Goal: Task Accomplishment & Management: Manage account settings

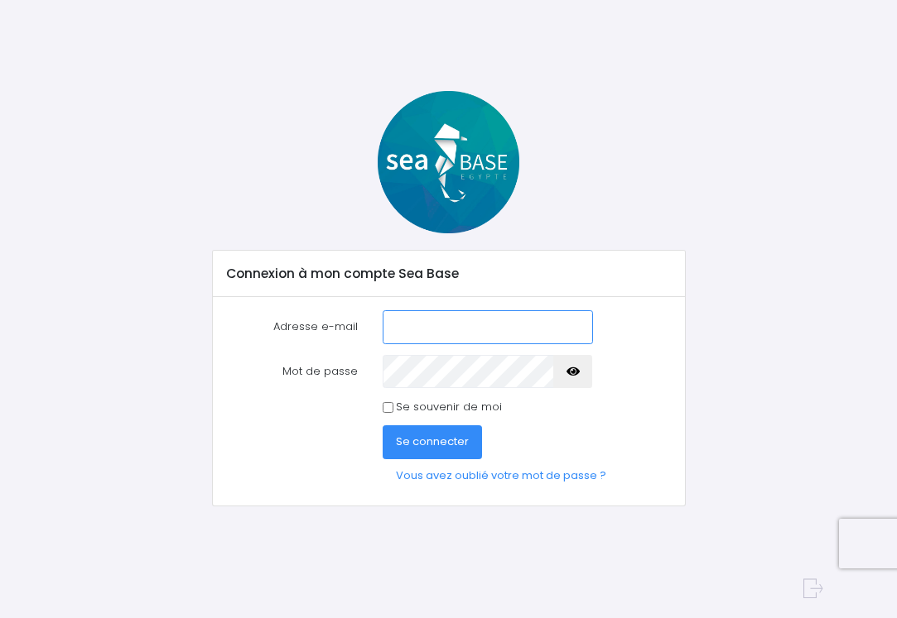
type input "[PERSON_NAME][EMAIL_ADDRESS][DOMAIN_NAME]"
click at [571, 372] on icon "button" at bounding box center [572, 372] width 13 height 0
click at [438, 440] on span "Se connecter" at bounding box center [432, 442] width 73 height 16
click at [445, 440] on span "Se connecter" at bounding box center [432, 442] width 73 height 16
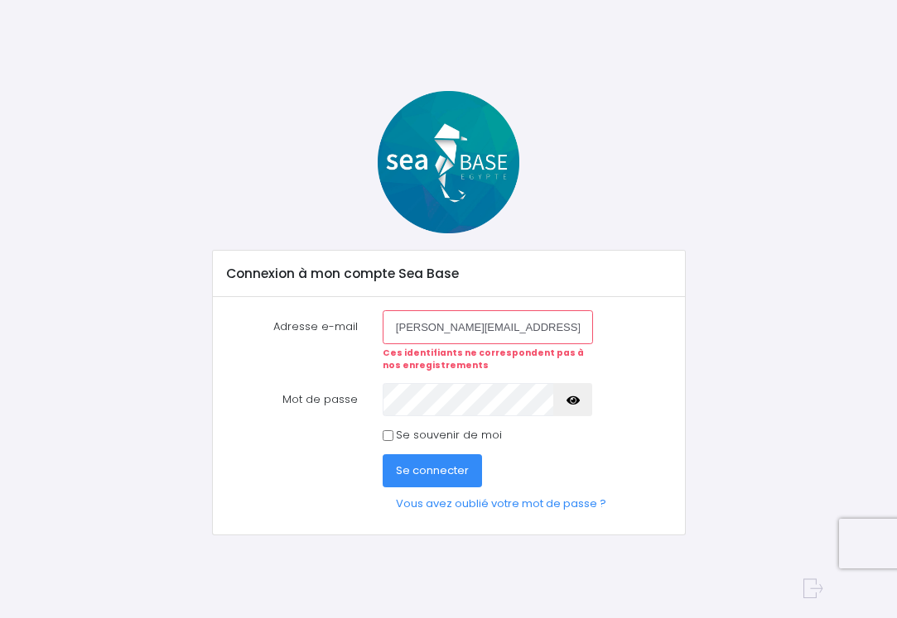
click at [348, 400] on label "Mot de passe" at bounding box center [292, 399] width 156 height 33
click at [236, 455] on div "Se connecter Vous avez oublié votre mot de passe ?" at bounding box center [449, 488] width 470 height 67
click at [571, 401] on icon "button" at bounding box center [572, 401] width 13 height 0
click at [450, 466] on span "Se connecter" at bounding box center [432, 471] width 73 height 16
click at [623, 450] on form "Adresse e-mail dominique.merindol@hotmail.fr Ces identifiants ne correspondent …" at bounding box center [448, 415] width 445 height 210
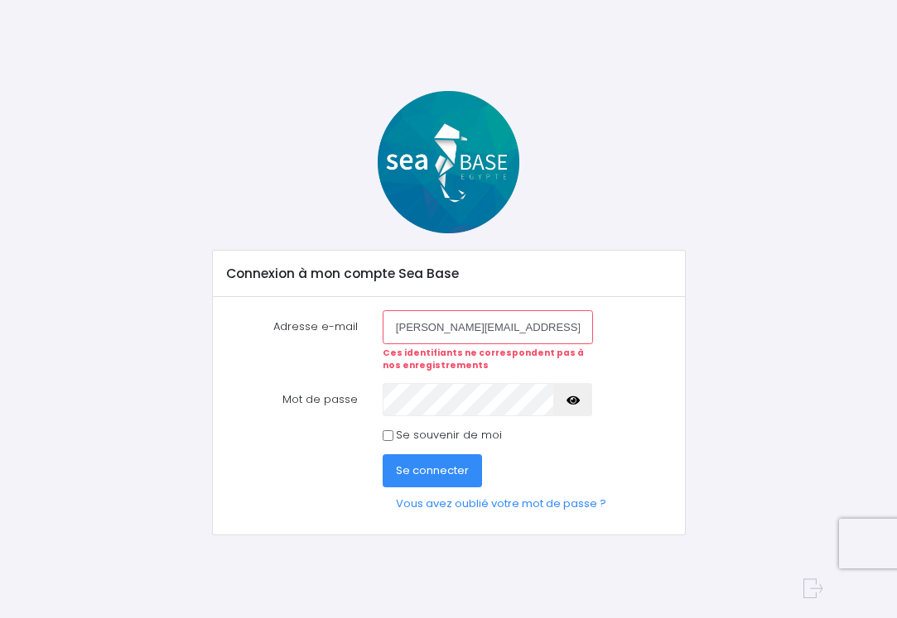
click at [573, 401] on icon "button" at bounding box center [572, 401] width 13 height 0
click at [571, 401] on icon "button" at bounding box center [572, 401] width 13 height 0
click at [423, 469] on span "Se connecter" at bounding box center [432, 471] width 73 height 16
click at [715, 402] on div "Connexion à mon compte Sea Base Adresse e-mail [PERSON_NAME][EMAIL_ADDRESS][DOM…" at bounding box center [449, 313] width 748 height 445
click at [574, 401] on icon "button" at bounding box center [572, 401] width 13 height 0
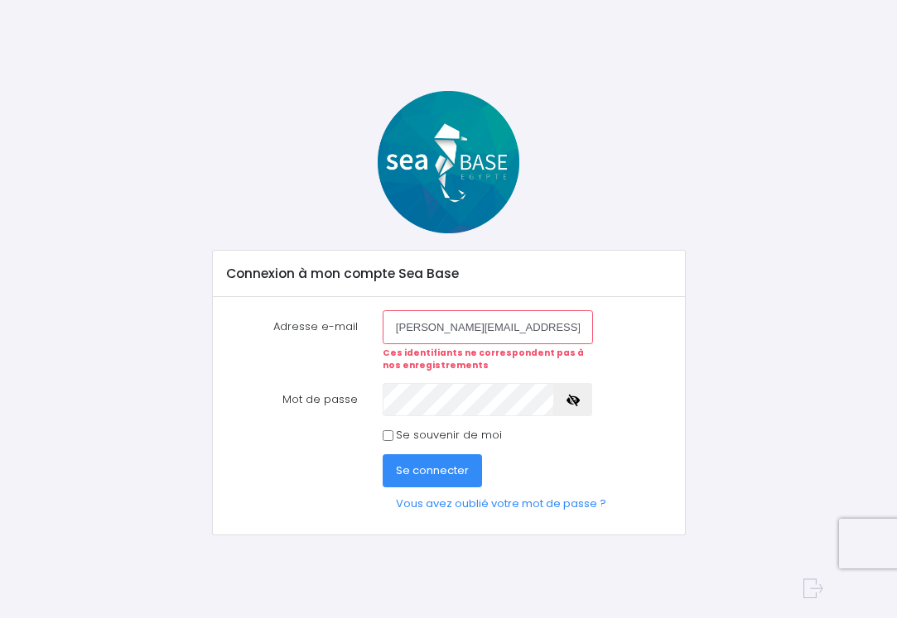
click at [325, 397] on label "Mot de passe" at bounding box center [292, 399] width 156 height 33
click at [572, 401] on icon "button" at bounding box center [572, 401] width 13 height 0
click at [573, 401] on icon "button" at bounding box center [572, 401] width 13 height 0
click at [378, 401] on div at bounding box center [487, 399] width 235 height 33
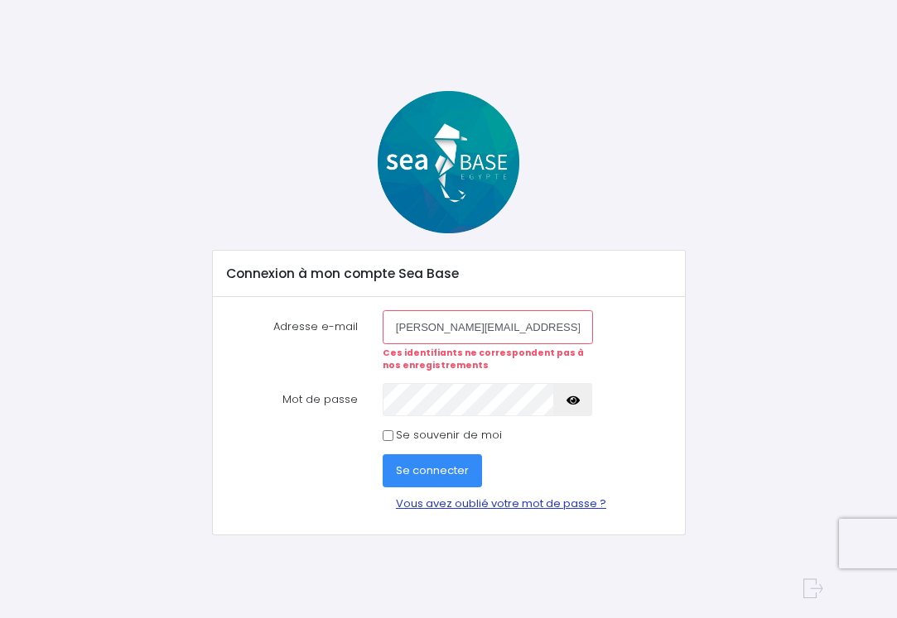
click at [512, 503] on link "Vous avez oublié votre mot de passe ?" at bounding box center [501, 504] width 237 height 33
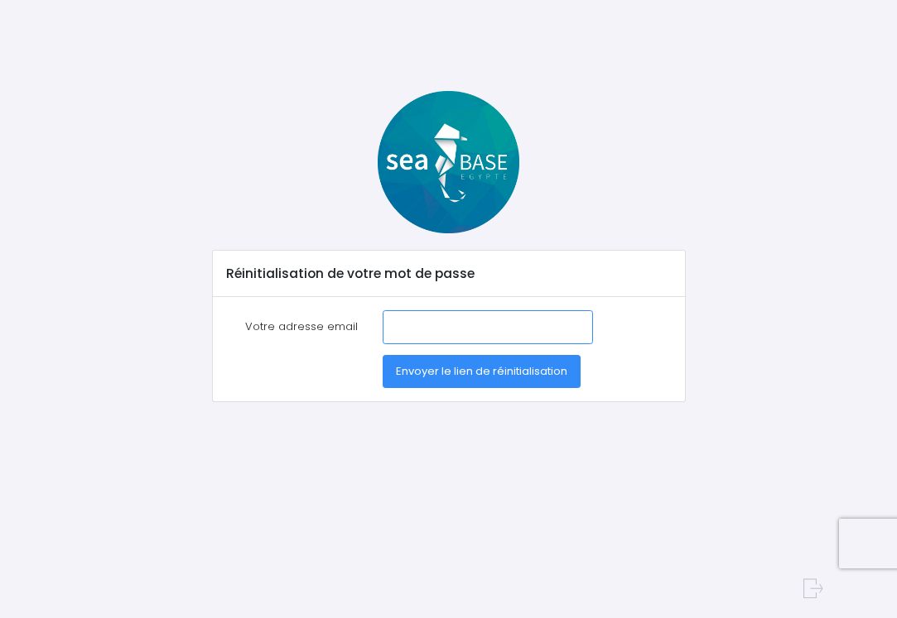
click at [383, 325] on input "Votre adresse email" at bounding box center [488, 326] width 210 height 33
type input "[PERSON_NAME][EMAIL_ADDRESS][DOMAIN_NAME]"
click at [551, 423] on div "Réinitialisation de votre mot de passe Votre adresse email dominique.merindol@h…" at bounding box center [449, 325] width 748 height 469
click at [497, 367] on span "Envoyer le lien de réinitialisation" at bounding box center [481, 371] width 171 height 16
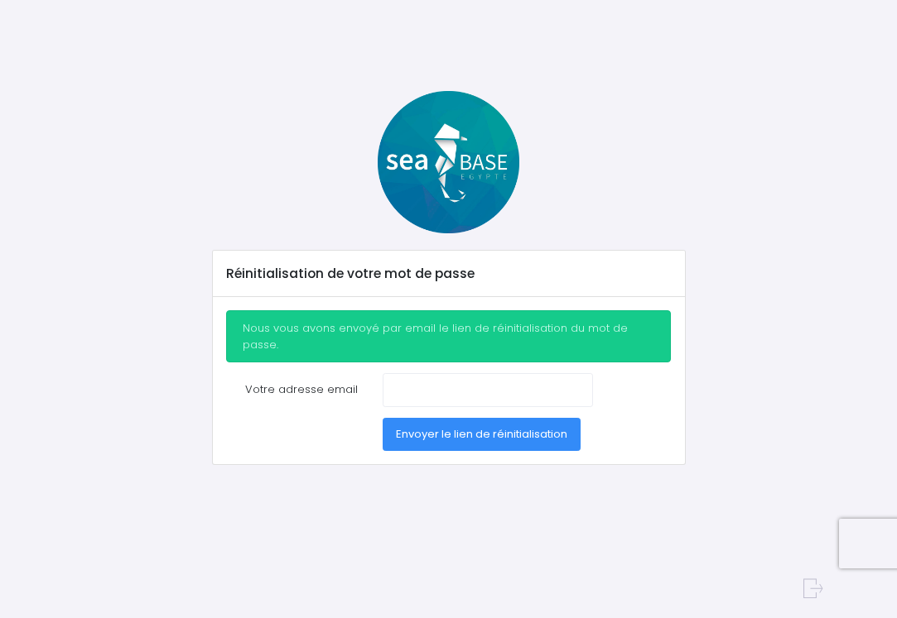
click at [366, 373] on label "Votre adresse email" at bounding box center [292, 389] width 156 height 33
click at [383, 373] on input "Votre adresse email" at bounding box center [488, 389] width 210 height 33
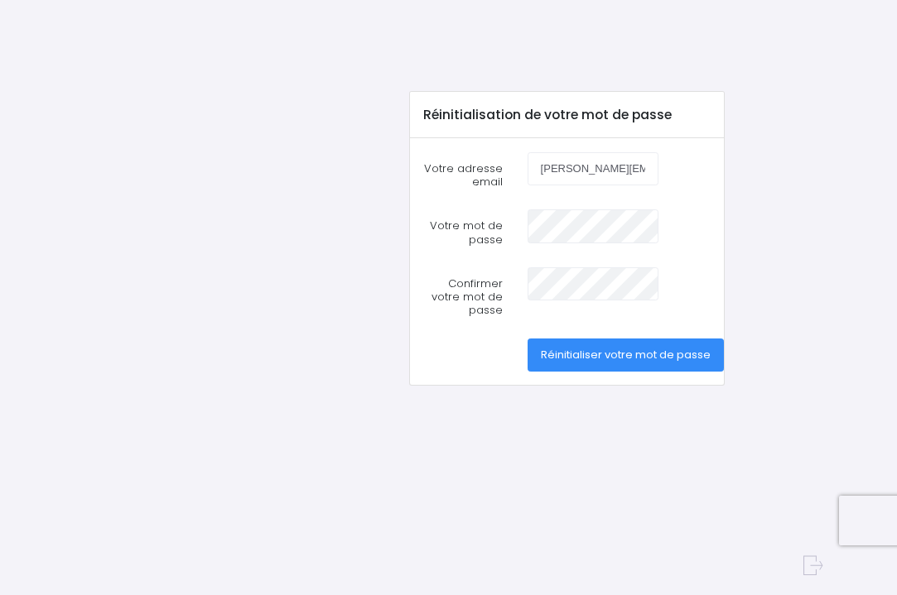
type input "[PERSON_NAME][EMAIL_ADDRESS][DOMAIN_NAME]"
click at [626, 352] on span "Réinitialiser votre mot de passe" at bounding box center [626, 355] width 170 height 16
click at [620, 352] on span "Réinitialiser votre mot de passe" at bounding box center [626, 355] width 170 height 16
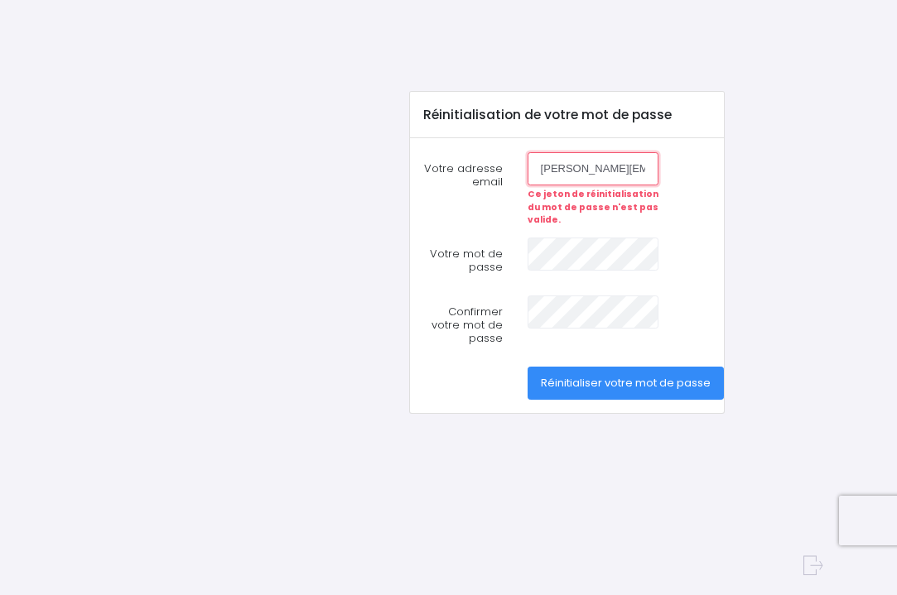
click at [647, 169] on input "[PERSON_NAME][EMAIL_ADDRESS][DOMAIN_NAME]" at bounding box center [592, 168] width 131 height 33
drag, startPoint x: 647, startPoint y: 169, endPoint x: 530, endPoint y: 167, distance: 116.8
click at [530, 167] on input "[PERSON_NAME][EMAIL_ADDRESS][DOMAIN_NAME]" at bounding box center [592, 168] width 131 height 33
drag, startPoint x: 645, startPoint y: 169, endPoint x: 636, endPoint y: 170, distance: 9.1
click at [636, 170] on input "[DOMAIN_NAME]" at bounding box center [592, 168] width 131 height 33
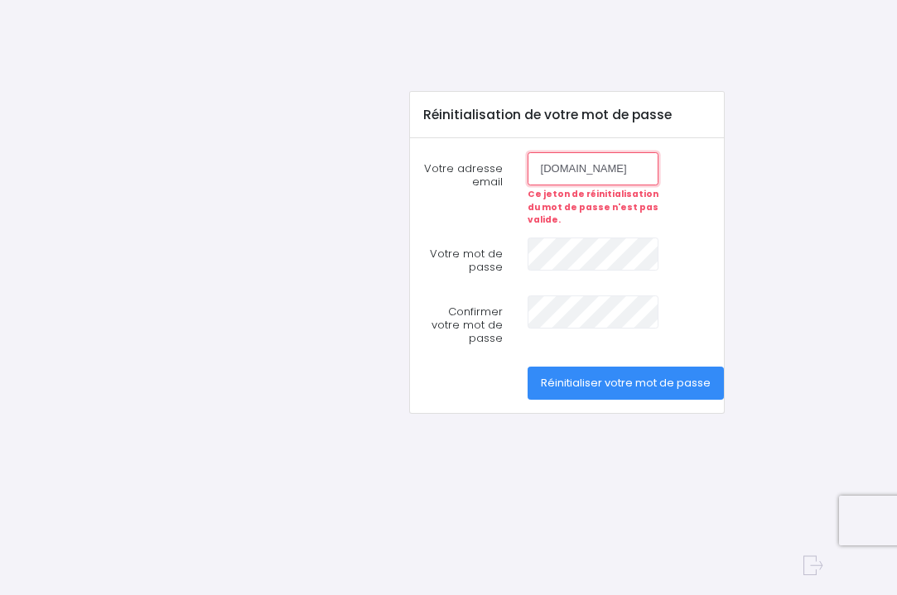
drag, startPoint x: 647, startPoint y: 166, endPoint x: 533, endPoint y: 171, distance: 113.5
click at [533, 171] on input "dominique.merindoltmail.fr" at bounding box center [592, 168] width 131 height 33
type input "dail.fr"
drag, startPoint x: 575, startPoint y: 165, endPoint x: 538, endPoint y: 167, distance: 37.3
click at [538, 167] on input "dail.fr" at bounding box center [592, 168] width 131 height 33
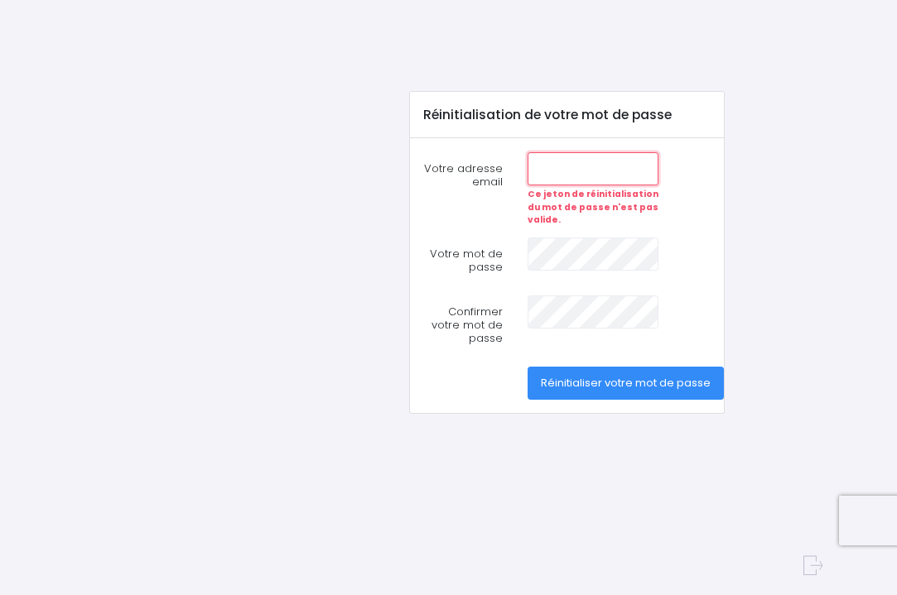
click at [528, 166] on input "Votre adresse email" at bounding box center [592, 168] width 131 height 33
click at [649, 169] on input "dominique." at bounding box center [592, 168] width 131 height 33
click at [647, 167] on input "dominique." at bounding box center [592, 168] width 131 height 33
type input "dominique.merindol@hotmhotmail.fr"
click at [644, 169] on input "dominique.merindol@hotmhotmail.fr" at bounding box center [592, 168] width 131 height 33
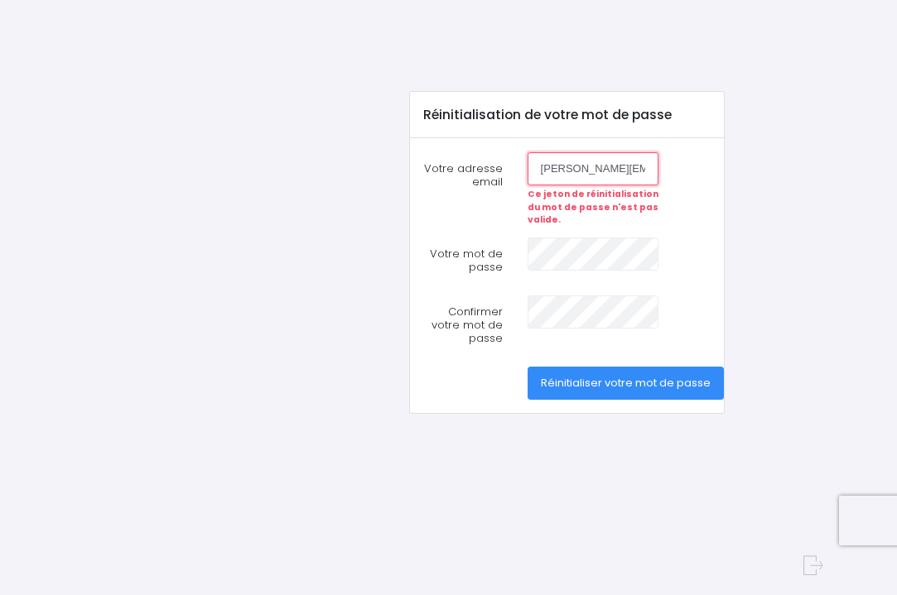
drag, startPoint x: 644, startPoint y: 169, endPoint x: 545, endPoint y: 172, distance: 99.4
click at [545, 172] on input "dominique.merindol@hotmhotmail.fr" at bounding box center [592, 168] width 131 height 33
click at [531, 167] on input "Votre adresse email" at bounding box center [592, 168] width 131 height 33
click at [527, 171] on input "dominique" at bounding box center [592, 168] width 131 height 33
click at [601, 172] on input "dominique" at bounding box center [592, 168] width 131 height 33
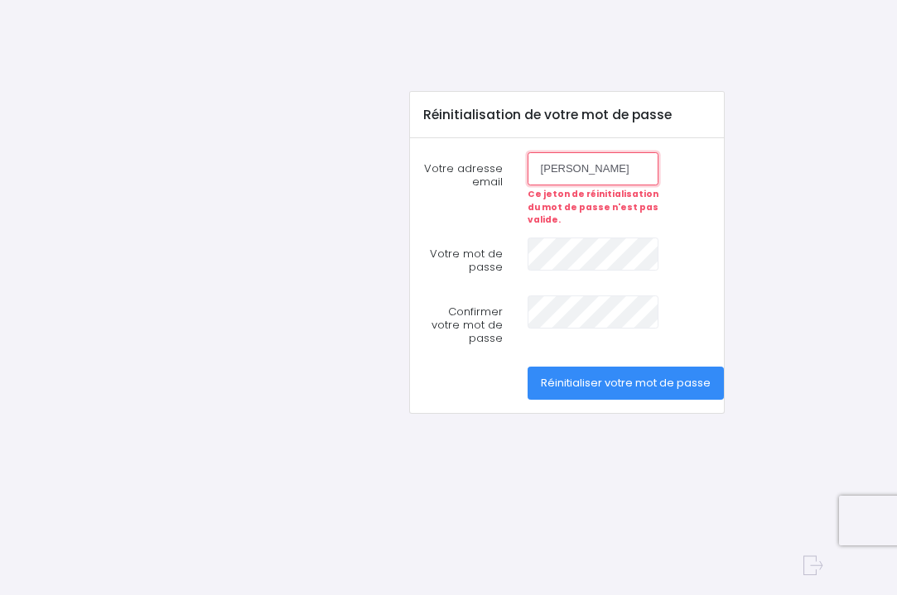
drag, startPoint x: 647, startPoint y: 170, endPoint x: 686, endPoint y: 166, distance: 39.1
click at [686, 166] on div "Votre adresse email dominique Ce jeton de réinitialisation du mot de passe n'es…" at bounding box center [567, 189] width 312 height 75
click at [650, 169] on input "dominique" at bounding box center [592, 168] width 131 height 33
click at [679, 166] on div "Votre adresse email dominique Ce jeton de réinitialisation du mot de passe n'es…" at bounding box center [567, 189] width 312 height 75
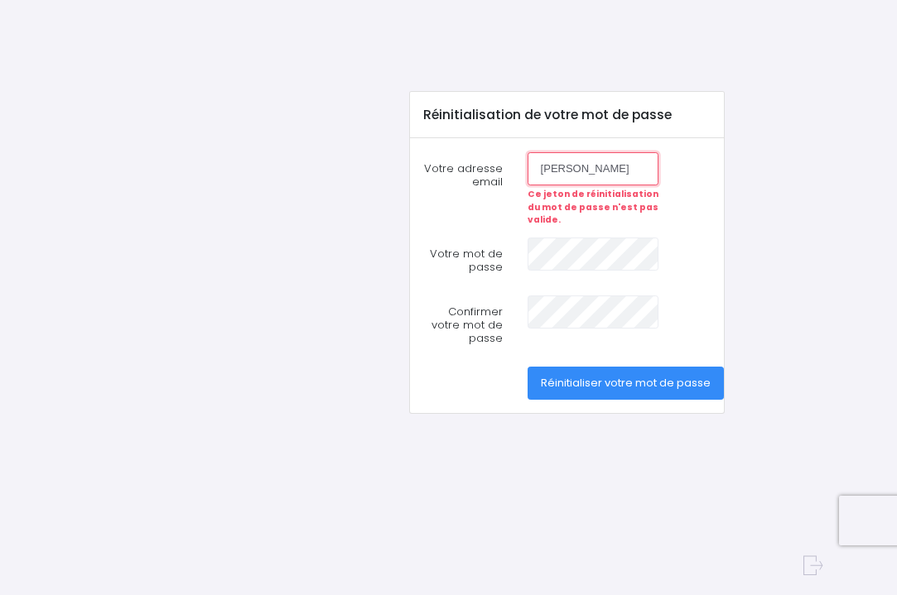
drag, startPoint x: 652, startPoint y: 165, endPoint x: 708, endPoint y: 153, distance: 56.7
click at [708, 153] on div "Votre adresse email dominique Ce jeton de réinitialisation du mot de passe n'es…" at bounding box center [567, 189] width 312 height 75
click at [520, 253] on div at bounding box center [593, 261] width 156 height 47
click at [537, 200] on strong "Ce jeton de réinitialisation du mot de passe n'est pas valide." at bounding box center [592, 207] width 131 height 38
drag, startPoint x: 532, startPoint y: 197, endPoint x: 665, endPoint y: 191, distance: 133.4
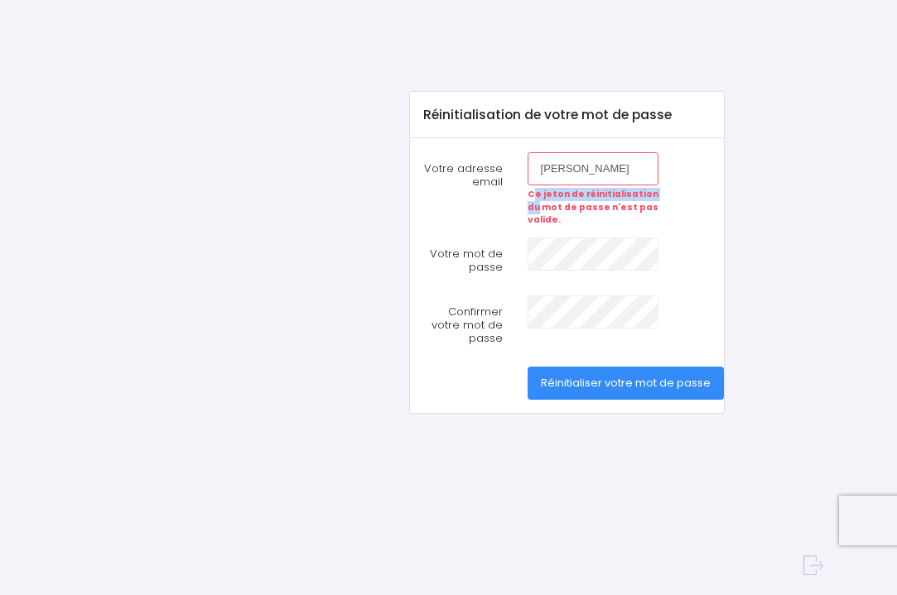
click at [665, 191] on div "dominique Ce jeton de réinitialisation du mot de passe n'est pas valide." at bounding box center [593, 189] width 156 height 75
click at [667, 190] on div "dominique Ce jeton de réinitialisation du mot de passe n'est pas valide." at bounding box center [593, 189] width 156 height 75
type input "[PERSON_NAME][EMAIL_ADDRESS][DOMAIN_NAME]"
click at [614, 381] on span "Réinitialiser votre mot de passe" at bounding box center [626, 383] width 170 height 16
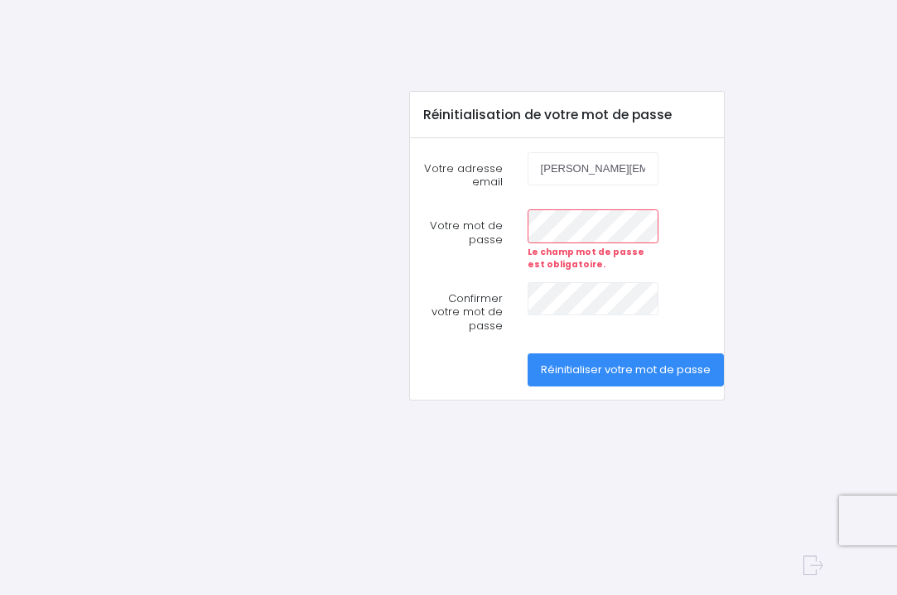
click at [596, 365] on span "Réinitialiser votre mot de passe" at bounding box center [626, 370] width 170 height 16
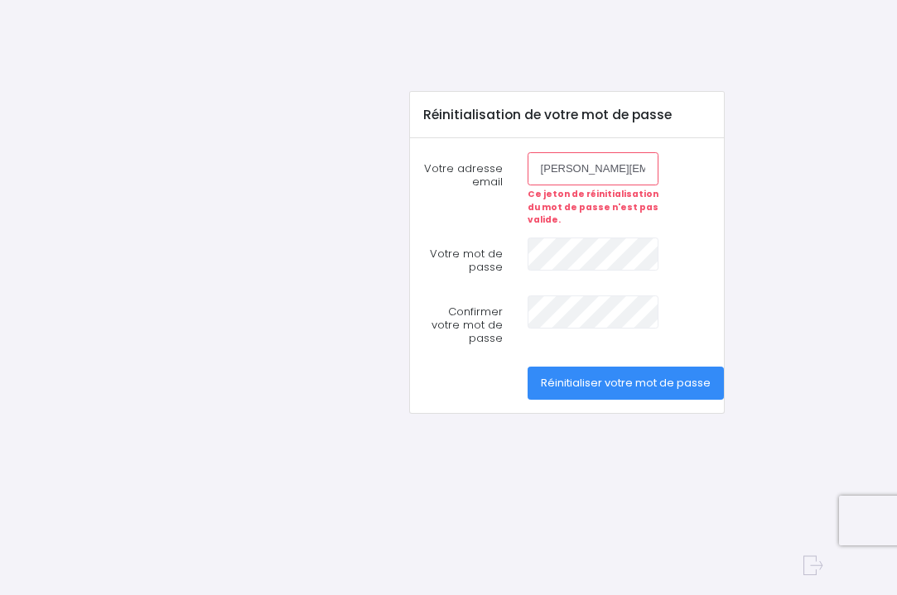
click at [629, 382] on span "Réinitialiser votre mot de passe" at bounding box center [626, 383] width 170 height 16
drag, startPoint x: 108, startPoint y: 79, endPoint x: 633, endPoint y: 195, distance: 538.4
click at [633, 195] on div "Réinitialisation de votre mot de passe Votre adresse email [PERSON_NAME][EMAIL_…" at bounding box center [448, 268] width 897 height 537
click at [633, 195] on strong "Ce jeton de réinitialisation du mot de passe n'est pas valide." at bounding box center [592, 207] width 131 height 38
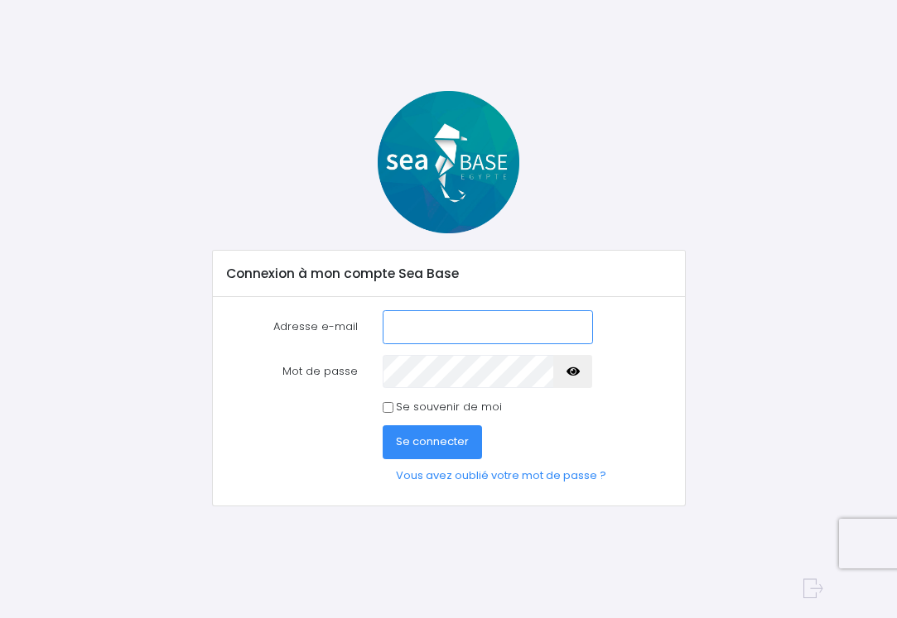
type input "[PERSON_NAME][EMAIL_ADDRESS][DOMAIN_NAME]"
click at [570, 372] on icon "button" at bounding box center [572, 372] width 13 height 0
click at [436, 443] on span "Se connecter" at bounding box center [432, 442] width 73 height 16
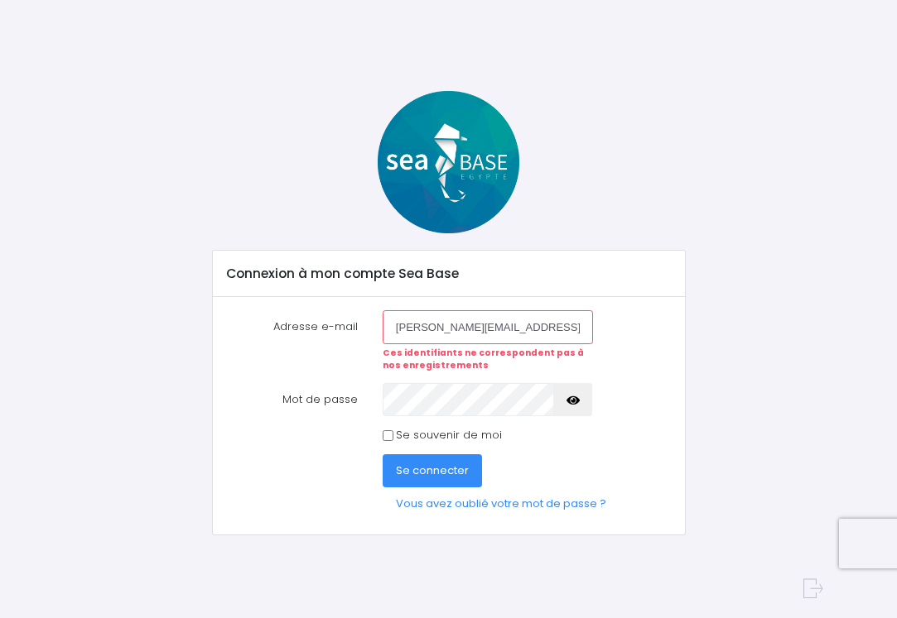
click at [758, 411] on div "Connexion à mon compte Sea Base Adresse e-mail dominique.merindol@hotmail.fr Ce…" at bounding box center [449, 313] width 748 height 445
click at [575, 401] on icon "button" at bounding box center [572, 401] width 13 height 0
click at [388, 432] on input "Se souvenir de moi" at bounding box center [388, 436] width 11 height 11
checkbox input "true"
click at [440, 467] on span "Se connecter" at bounding box center [432, 471] width 73 height 16
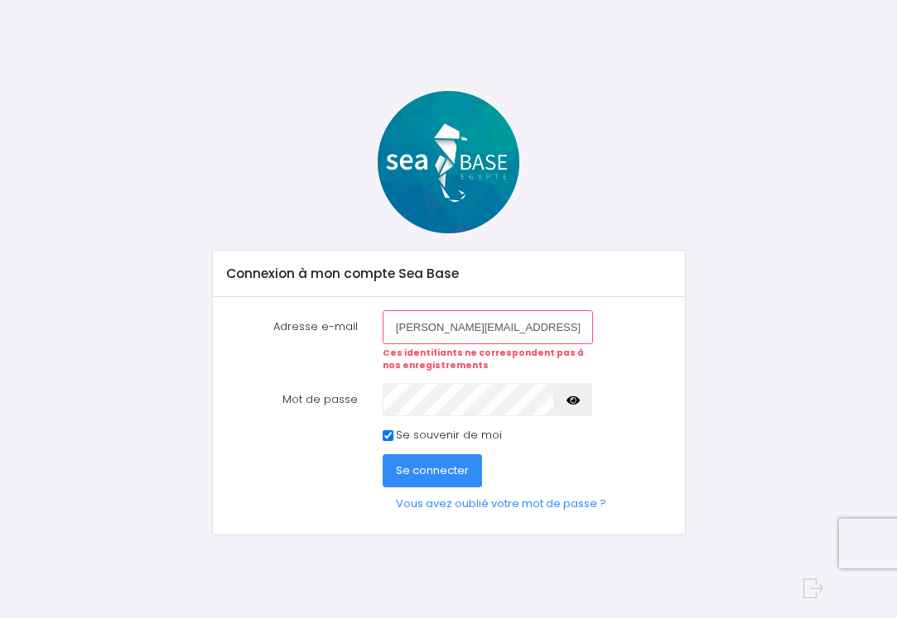
click at [431, 464] on span "Se connecter" at bounding box center [432, 471] width 73 height 16
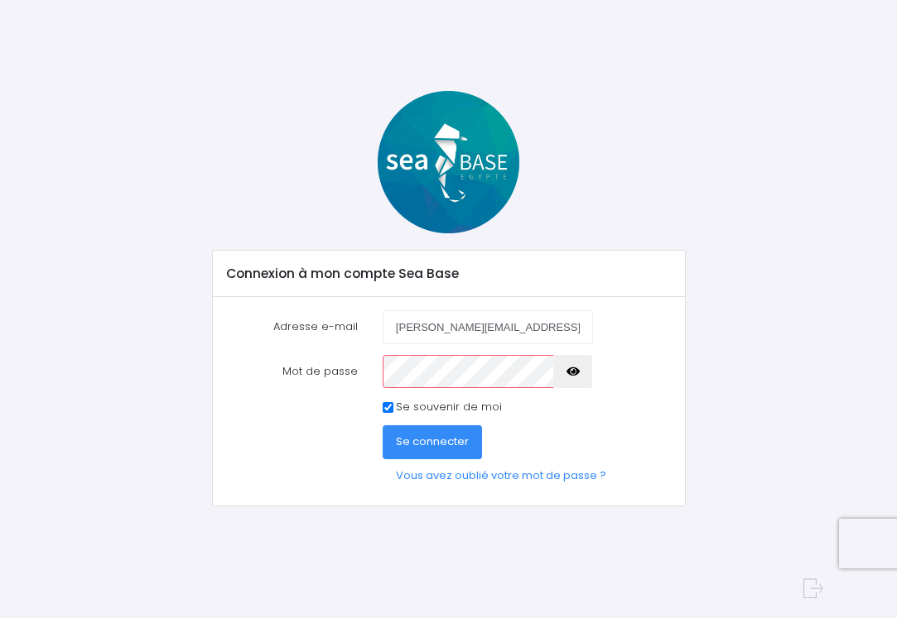
click at [572, 372] on icon "button" at bounding box center [572, 372] width 13 height 0
click at [440, 436] on span "Se connecter" at bounding box center [432, 442] width 73 height 16
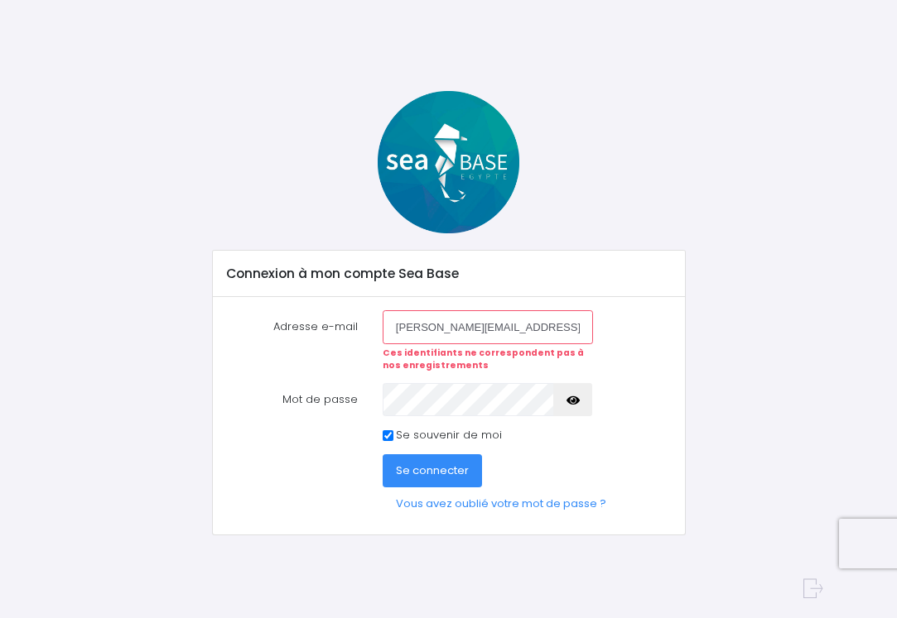
click at [565, 327] on input "[PERSON_NAME][EMAIL_ADDRESS][DOMAIN_NAME]" at bounding box center [488, 326] width 210 height 33
click at [574, 401] on icon "button" at bounding box center [572, 401] width 13 height 0
click at [432, 469] on span "Se connecter" at bounding box center [432, 471] width 73 height 16
